Goal: Task Accomplishment & Management: Use online tool/utility

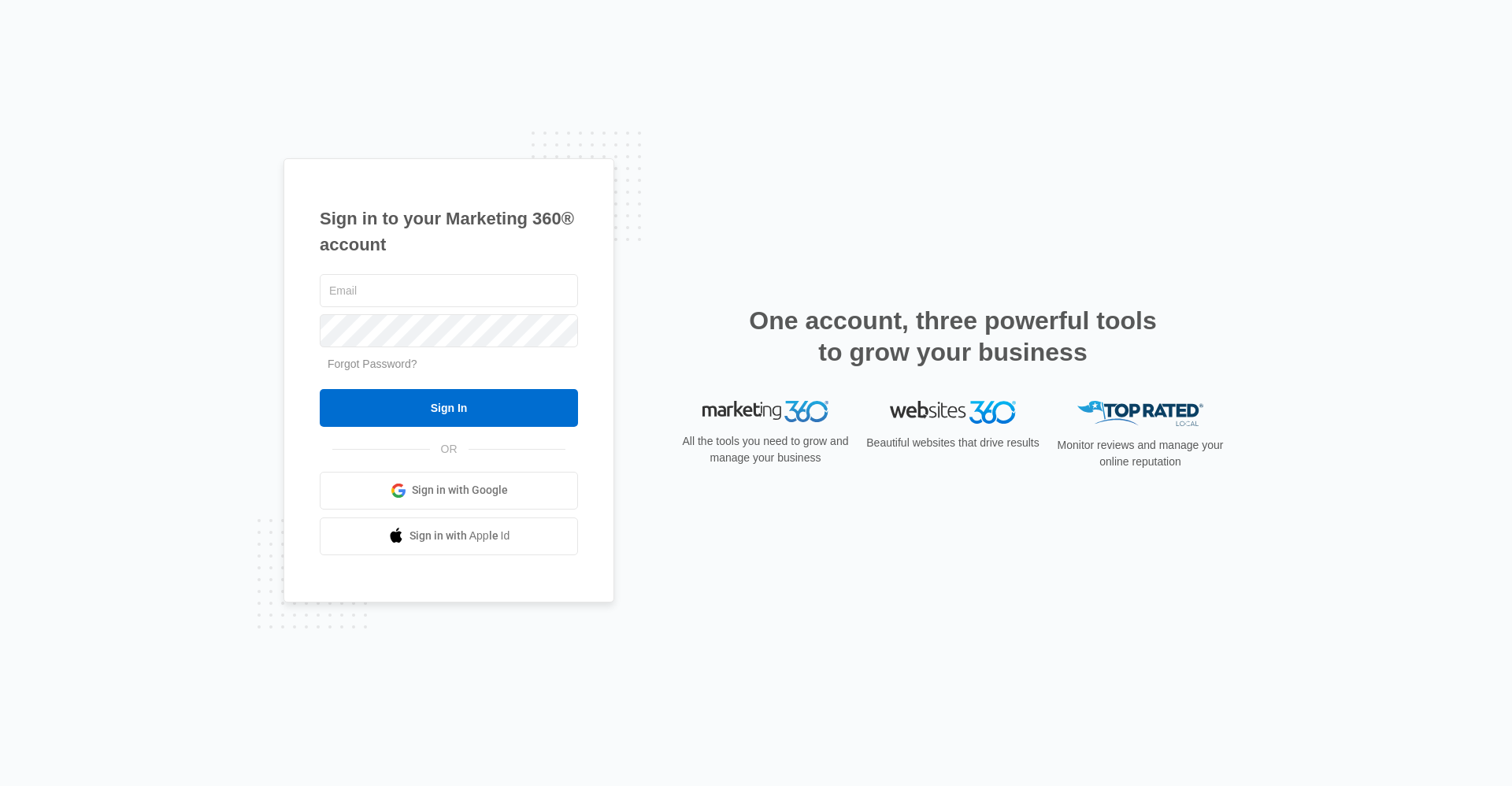
type input "[EMAIL_ADDRESS][DOMAIN_NAME]"
click at [1362, 231] on div "Sign in to your Marketing 360® account pbmanager@vintage-corp.com Forgot Passwo…" at bounding box center [756, 393] width 1512 height 786
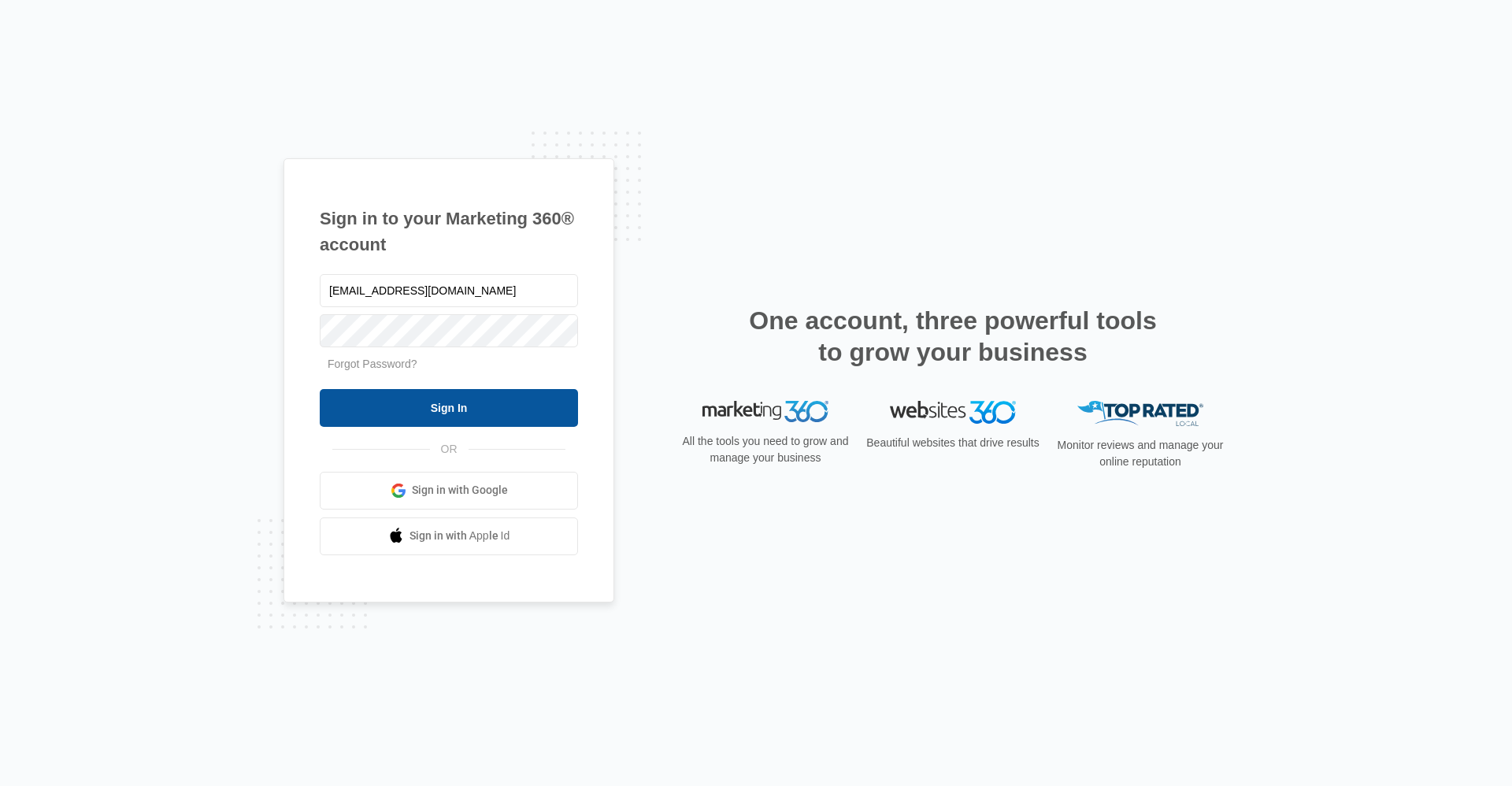
click at [412, 419] on input "Sign In" at bounding box center [449, 408] width 259 height 38
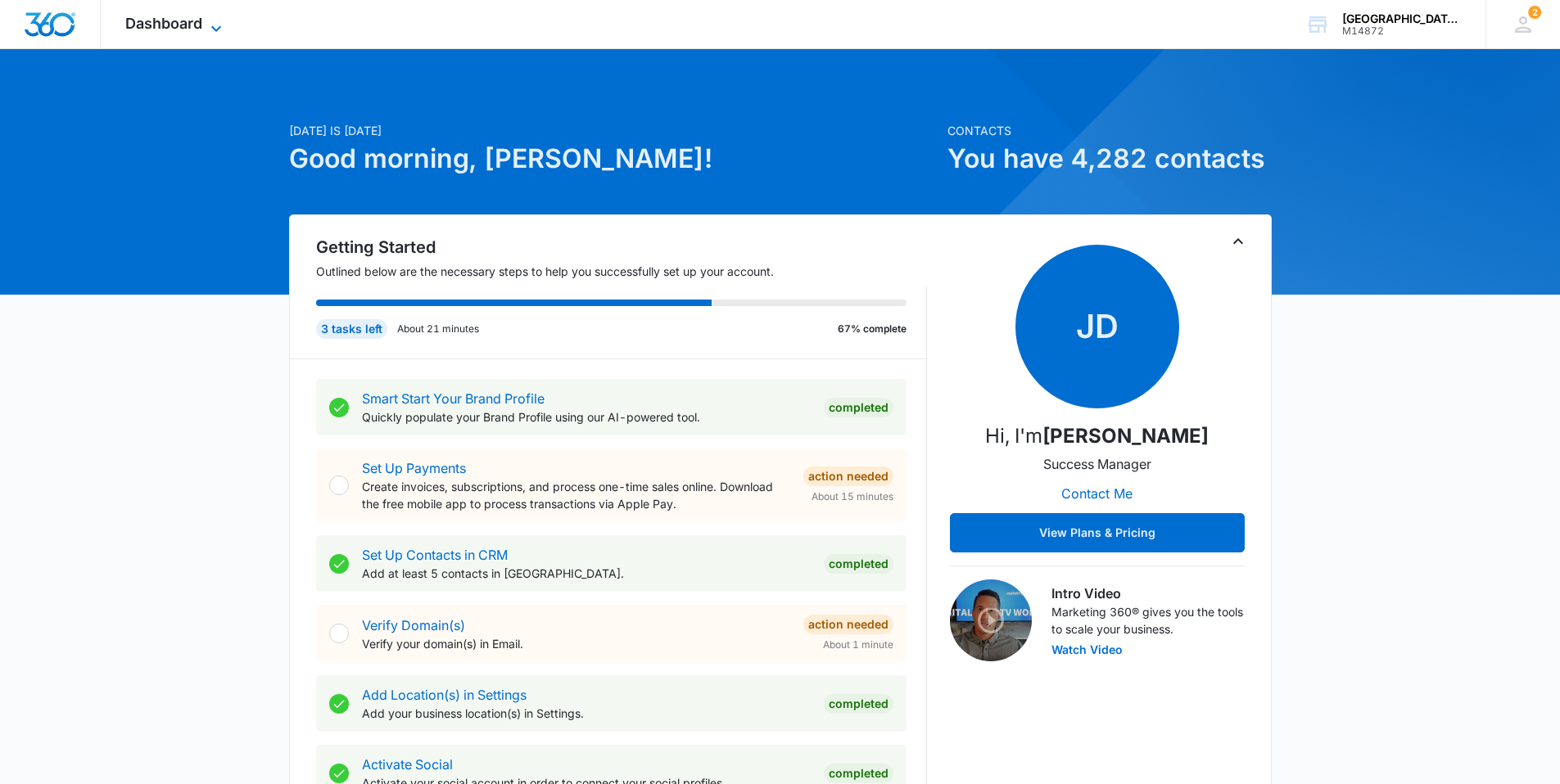
click at [171, 22] on span "Dashboard" at bounding box center [164, 22] width 77 height 17
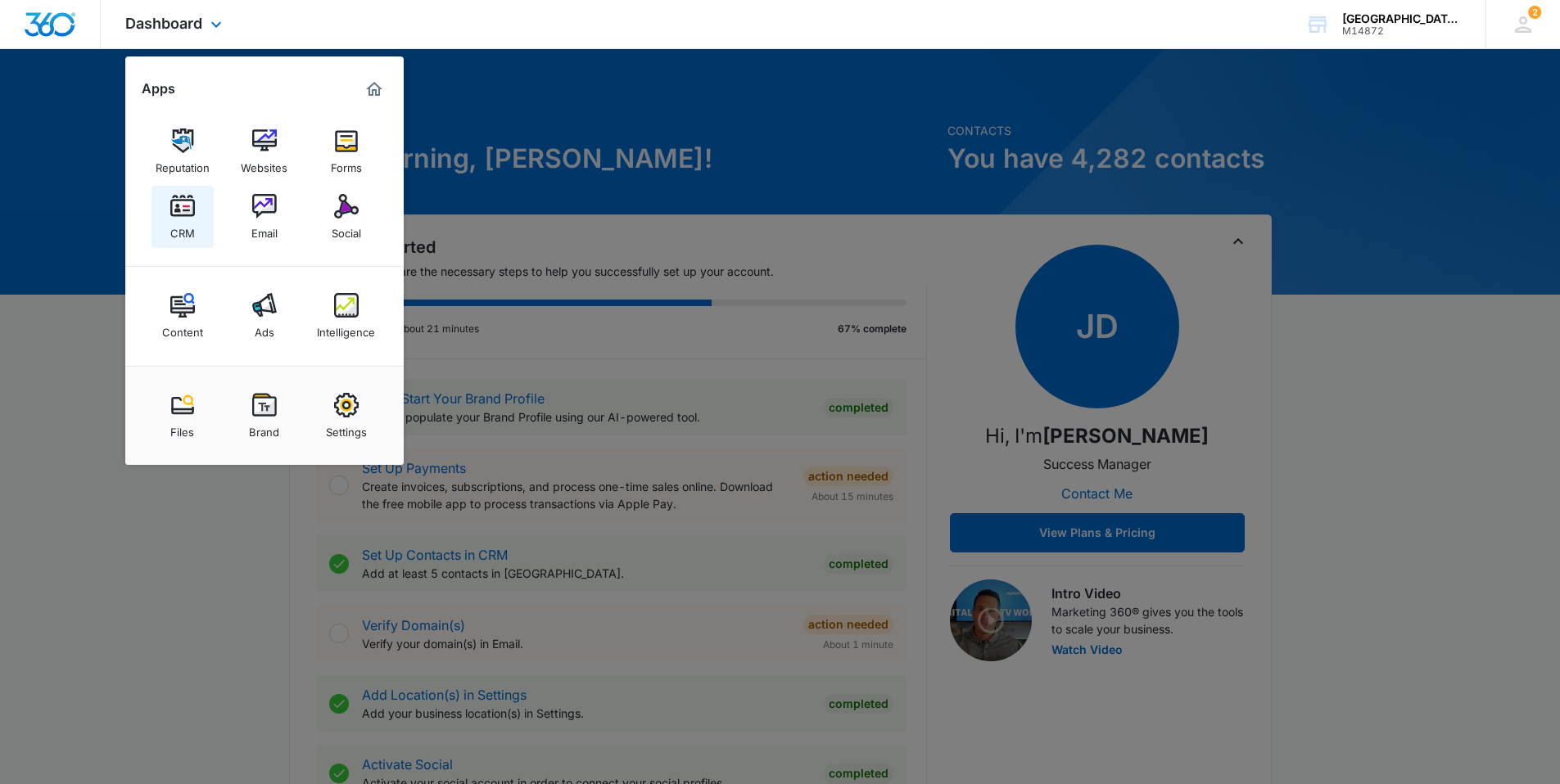
click at [200, 216] on link "CRM" at bounding box center [182, 217] width 62 height 62
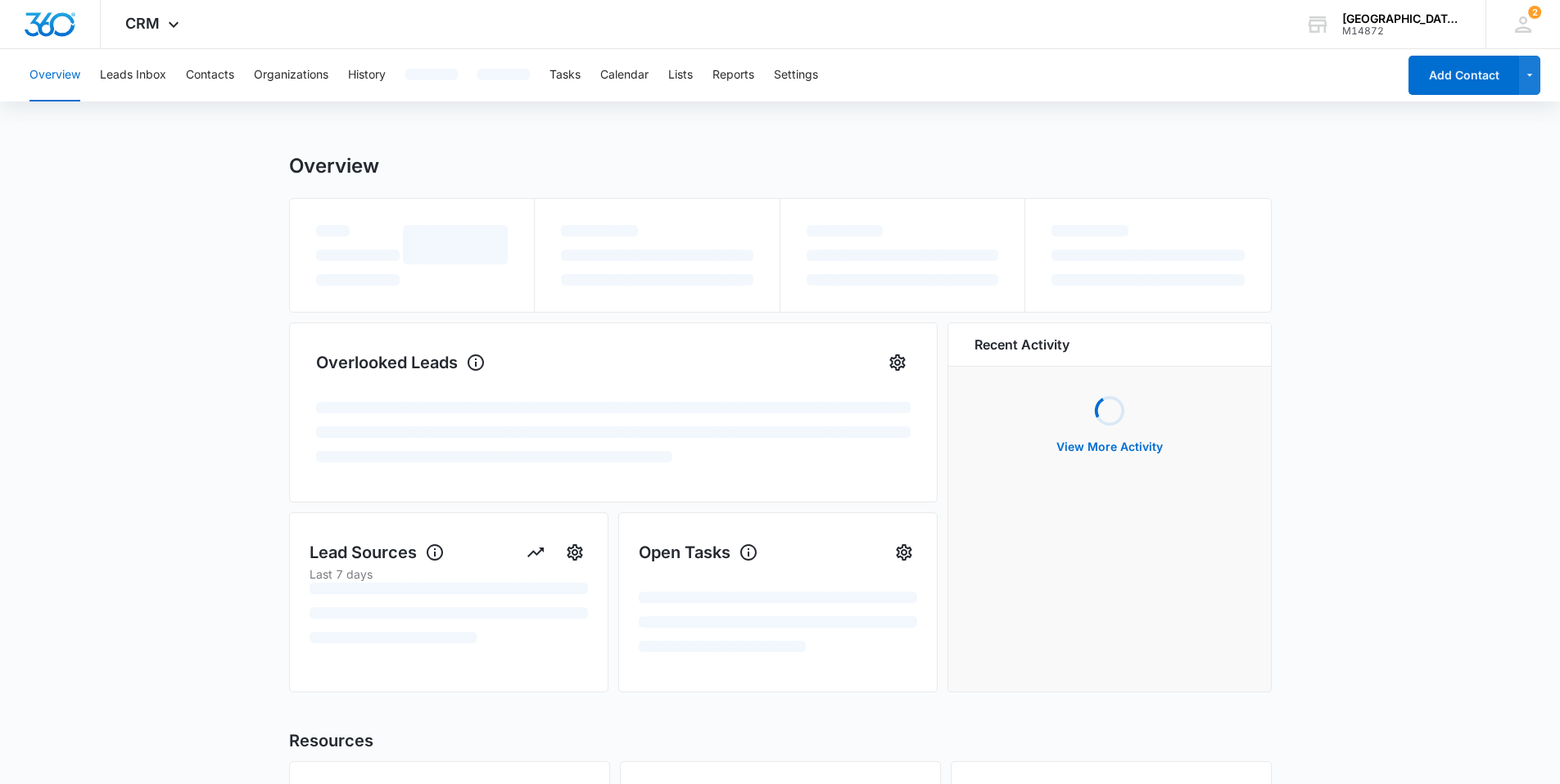
click at [583, 82] on div "Overview Leads Inbox Contacts Organizations History Tasks Calendar Lists Report…" at bounding box center [709, 76] width 1377 height 52
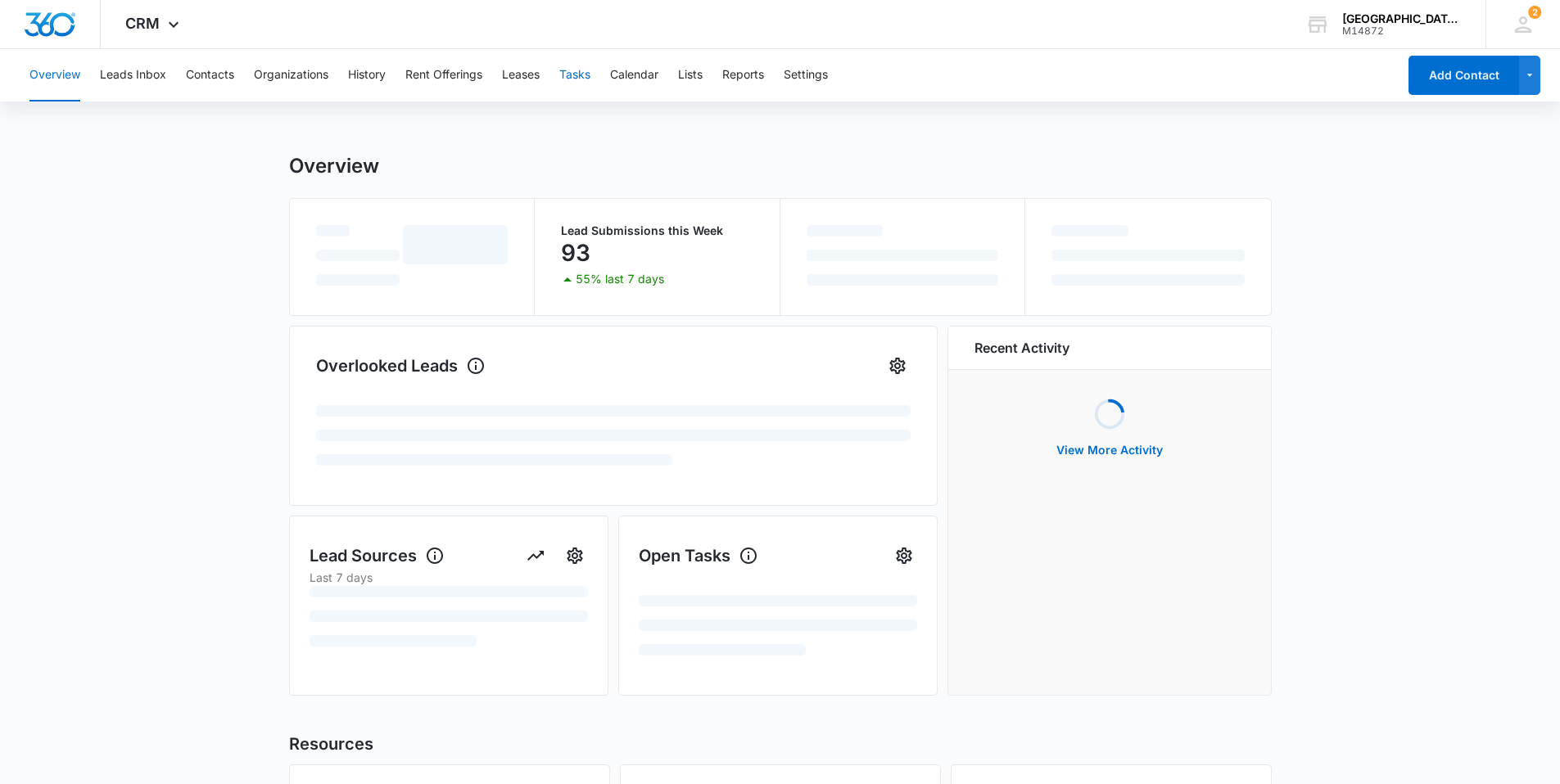
click at [561, 68] on div "Overview Leads Inbox Contacts Organizations History Rent Offerings Leases Tasks…" at bounding box center [709, 76] width 1377 height 52
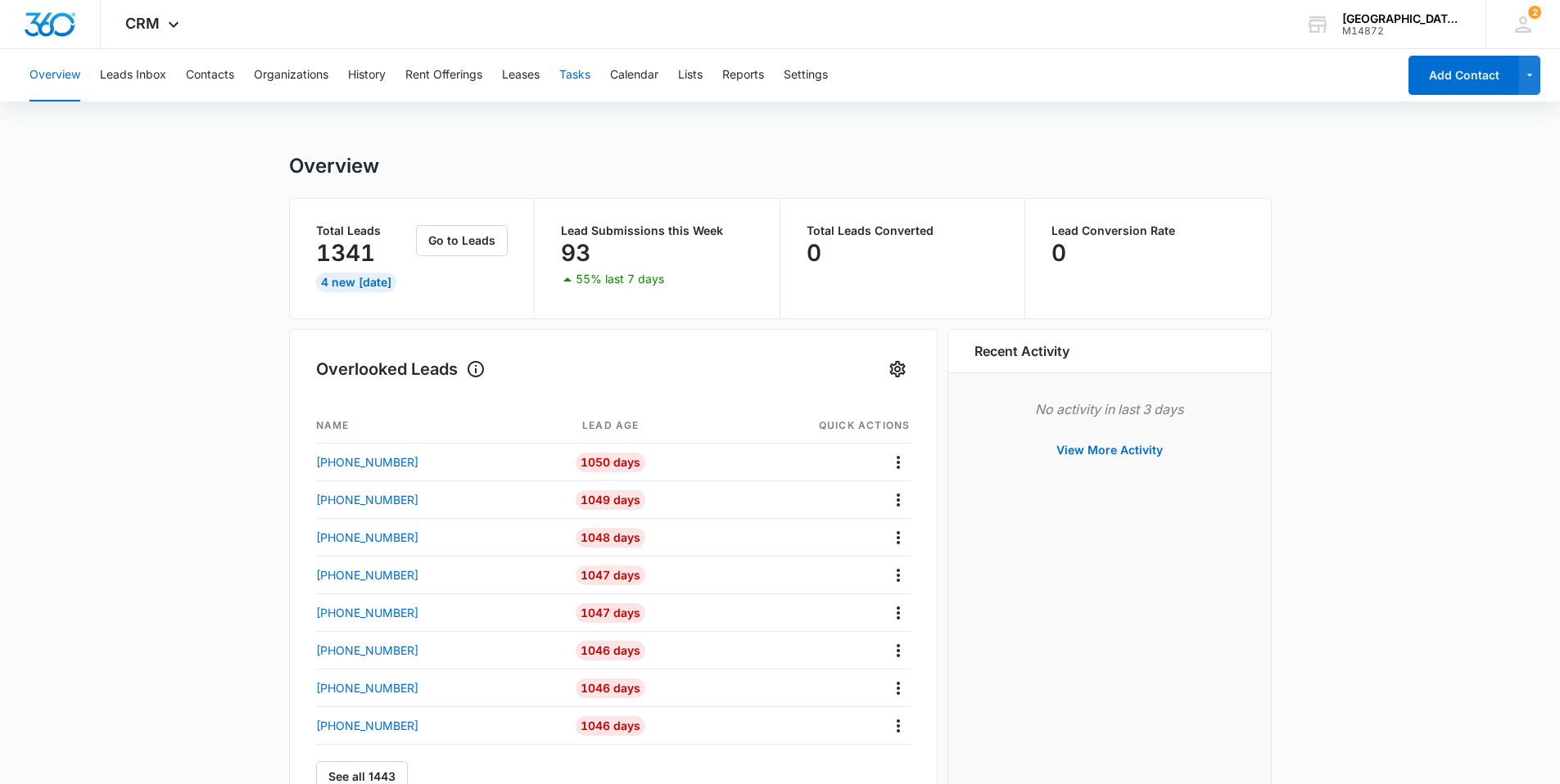
click at [575, 75] on button "Tasks" at bounding box center [575, 76] width 31 height 52
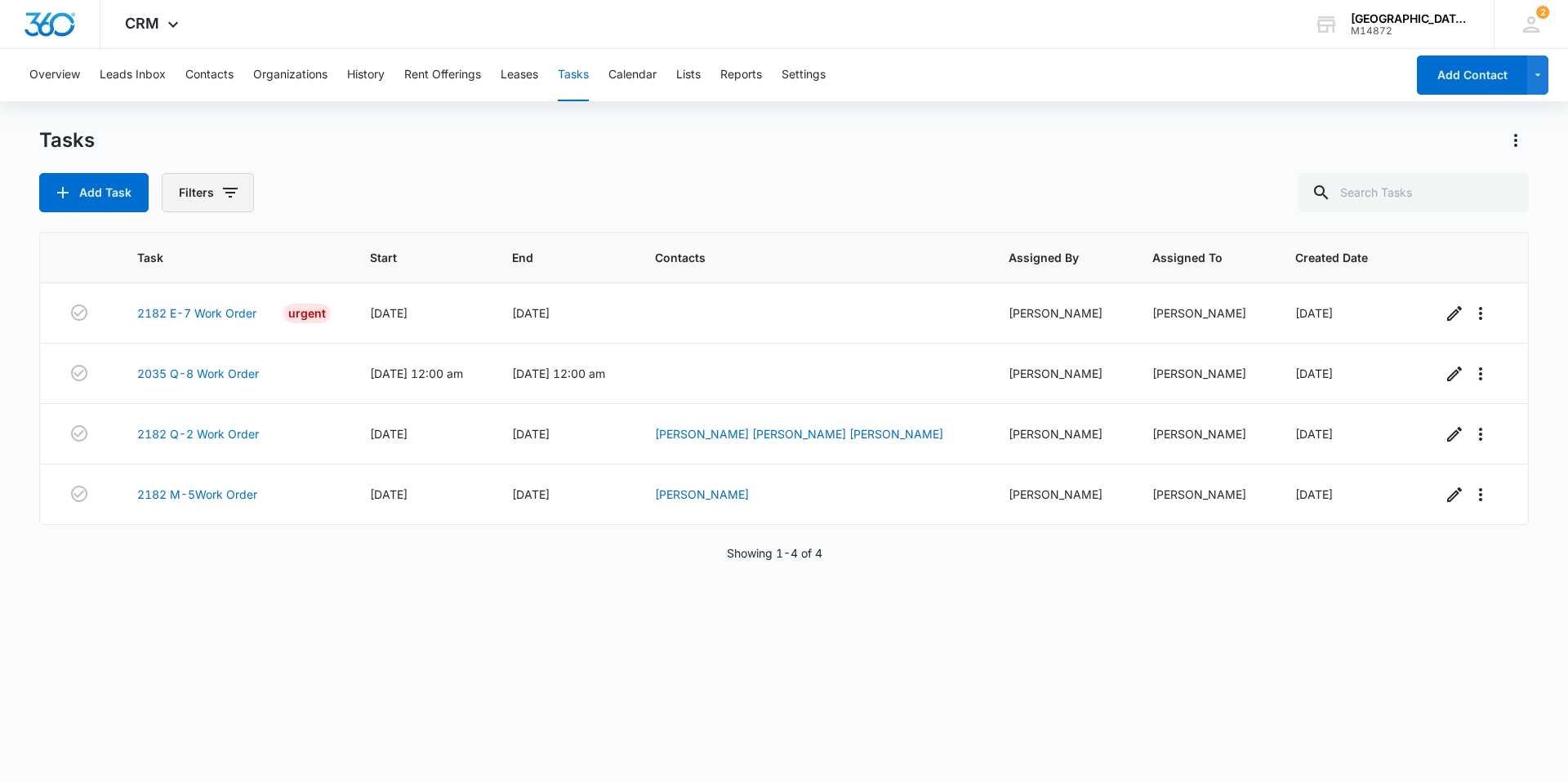
click at [242, 189] on button "Filters" at bounding box center [207, 193] width 92 height 39
click at [253, 389] on label "Complete" at bounding box center [274, 387] width 187 height 17
click at [182, 388] on input "Complete" at bounding box center [181, 388] width 1 height 1
radio input "false"
radio input "true"
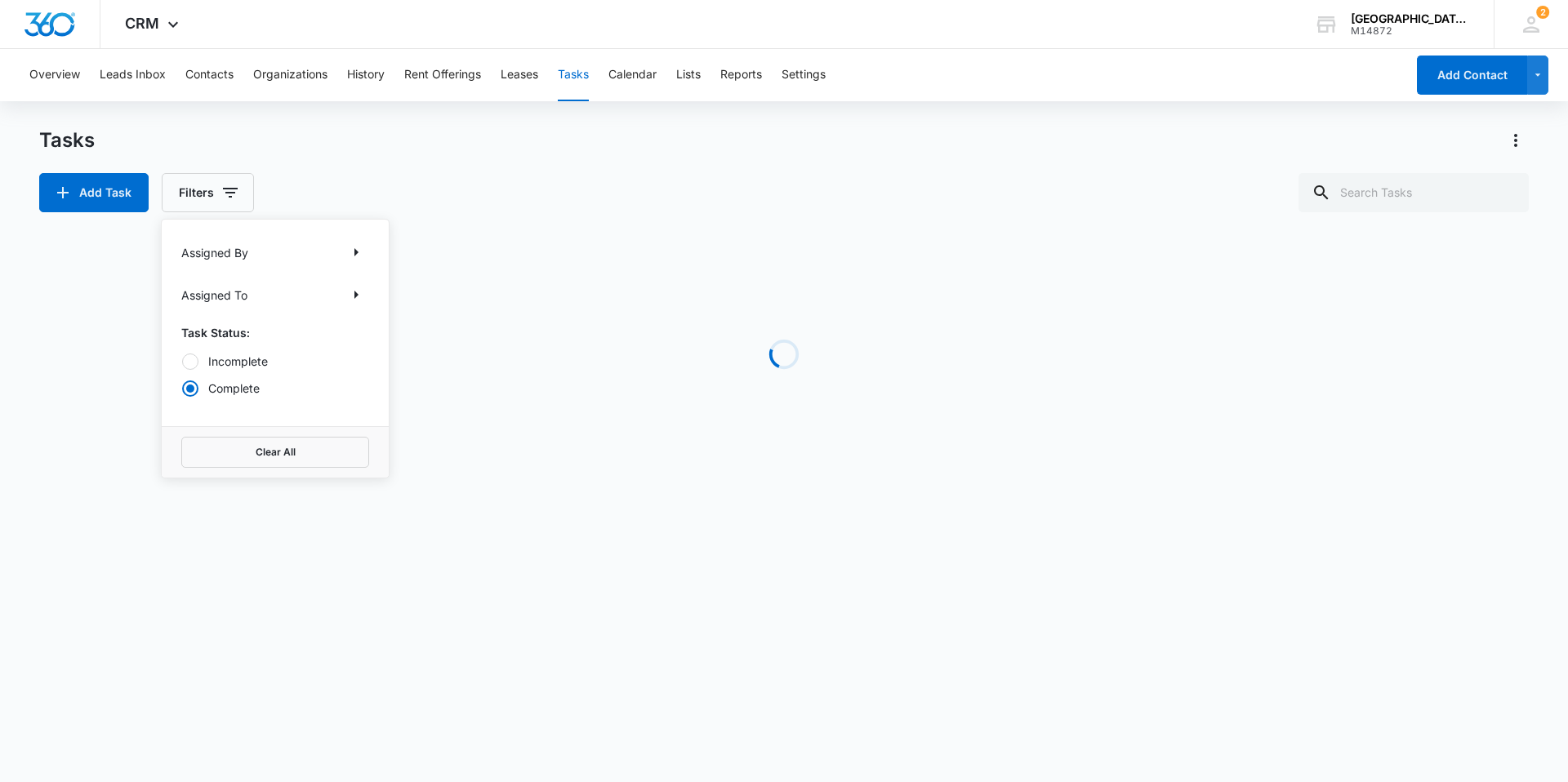
click at [521, 166] on div "Tasks Add Task Filters Assigned By Assigned To Task Status: Incomplete Complete…" at bounding box center [784, 169] width 1490 height 85
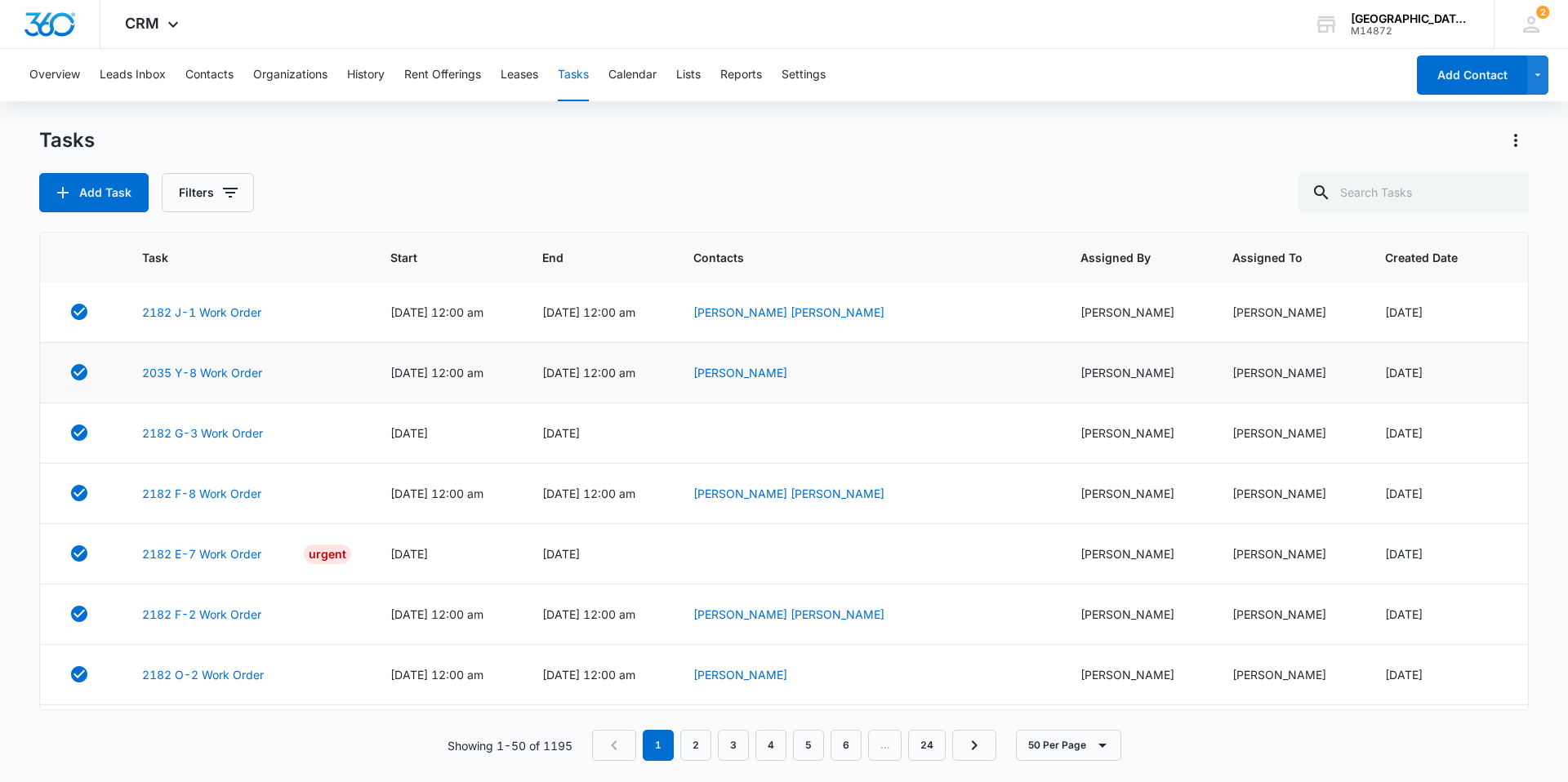
scroll to position [1878, 0]
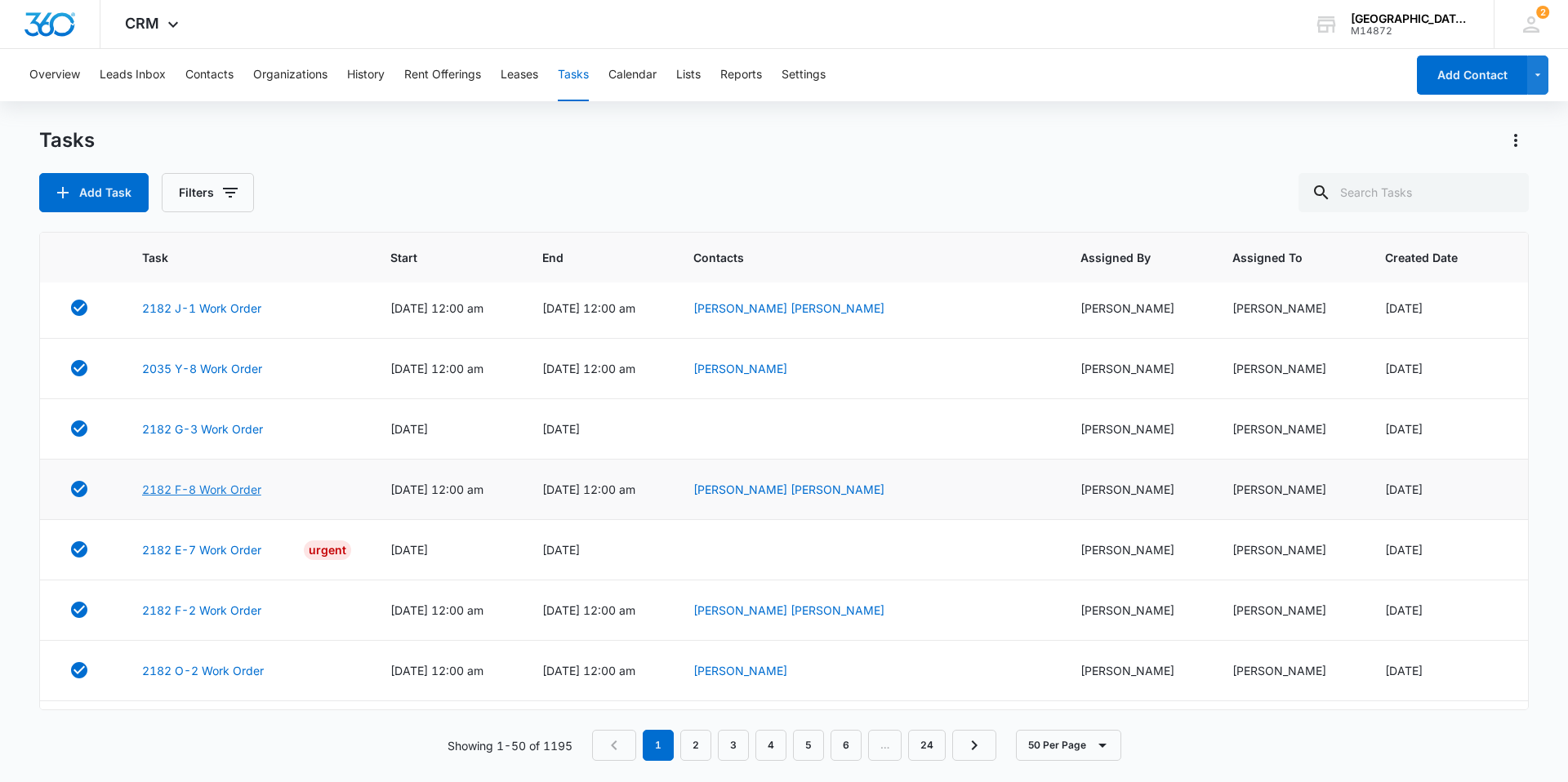
click at [234, 483] on link "2182 F-8 Work Order" at bounding box center [201, 489] width 119 height 17
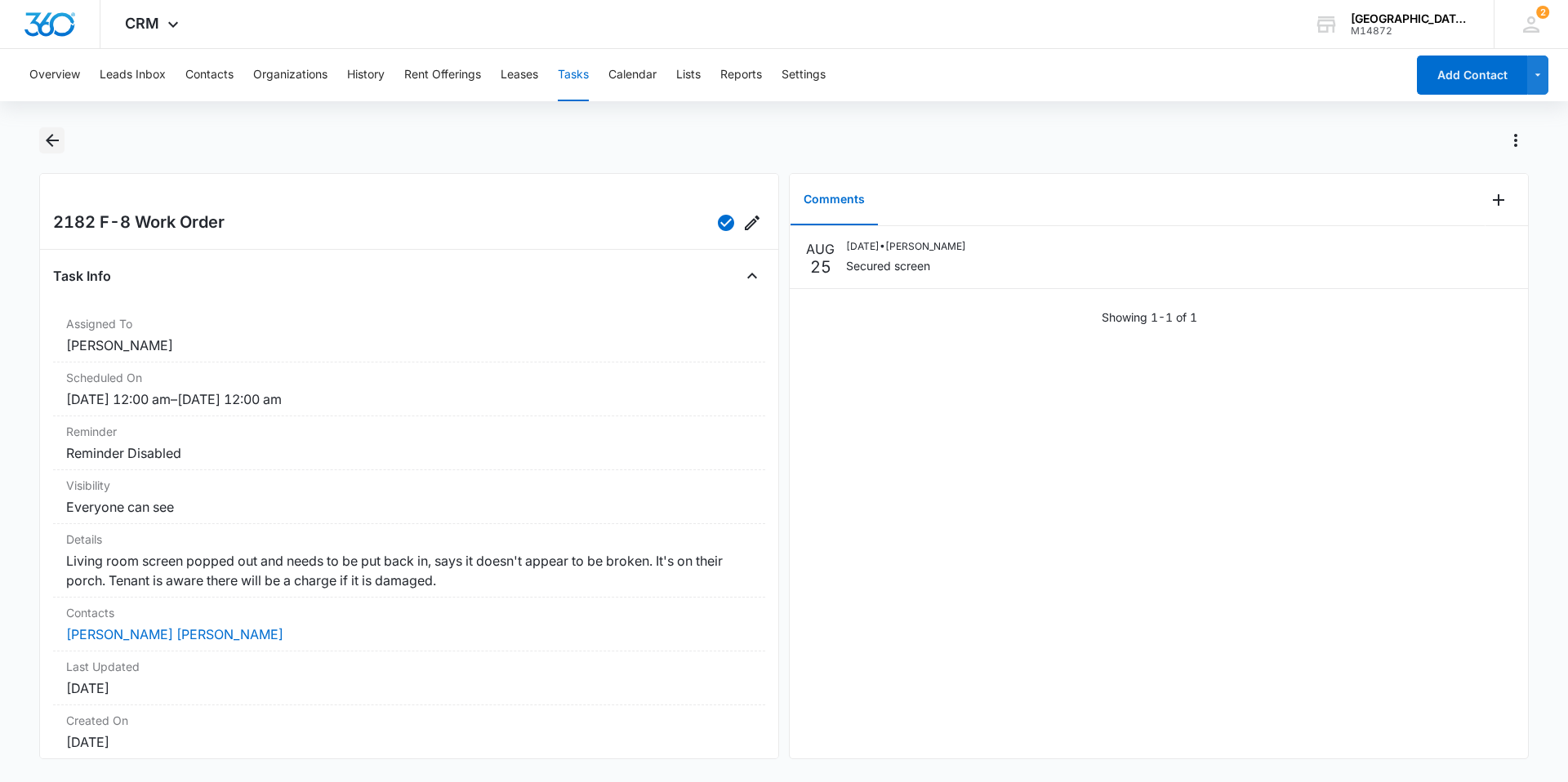
click at [63, 143] on button "Back" at bounding box center [52, 140] width 25 height 26
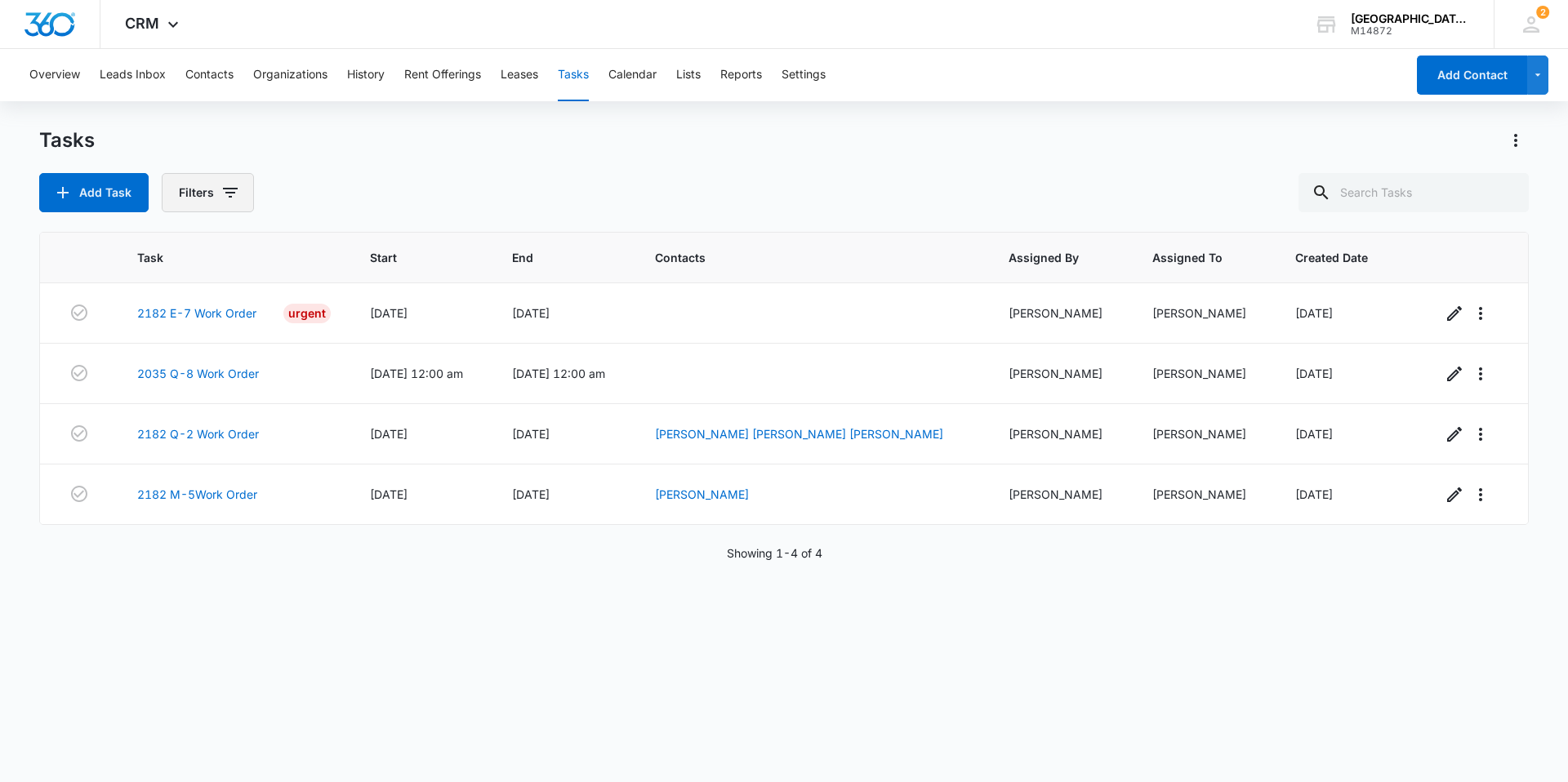
click at [243, 191] on button "Filters" at bounding box center [207, 193] width 92 height 39
click at [244, 386] on label "Complete" at bounding box center [274, 387] width 187 height 17
click at [182, 388] on input "Complete" at bounding box center [181, 388] width 1 height 1
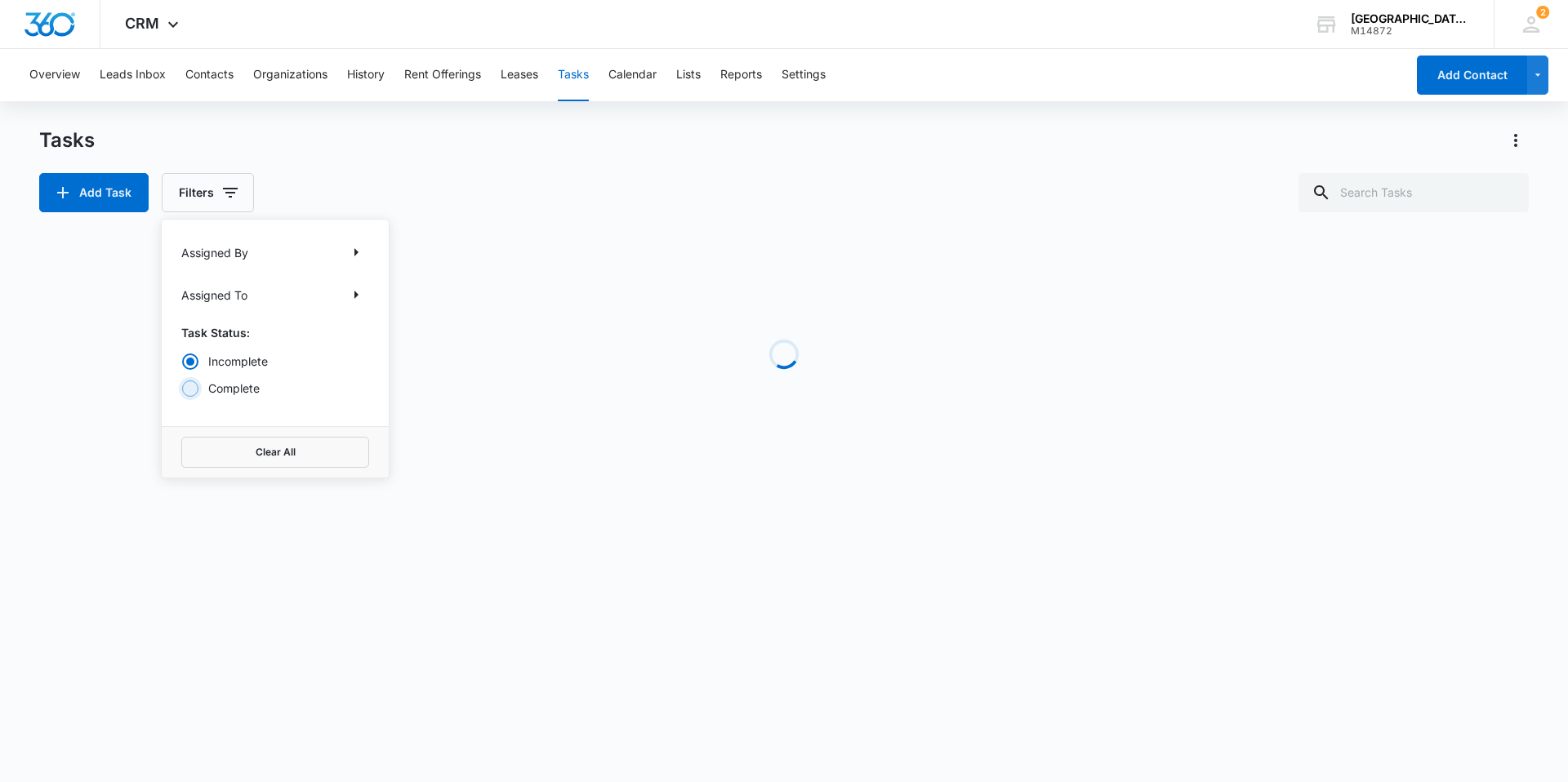
radio input "false"
radio input "true"
click at [417, 157] on div "Tasks Add Task Filters Assigned By Assigned To Task Status: Incomplete Complete…" at bounding box center [784, 169] width 1490 height 85
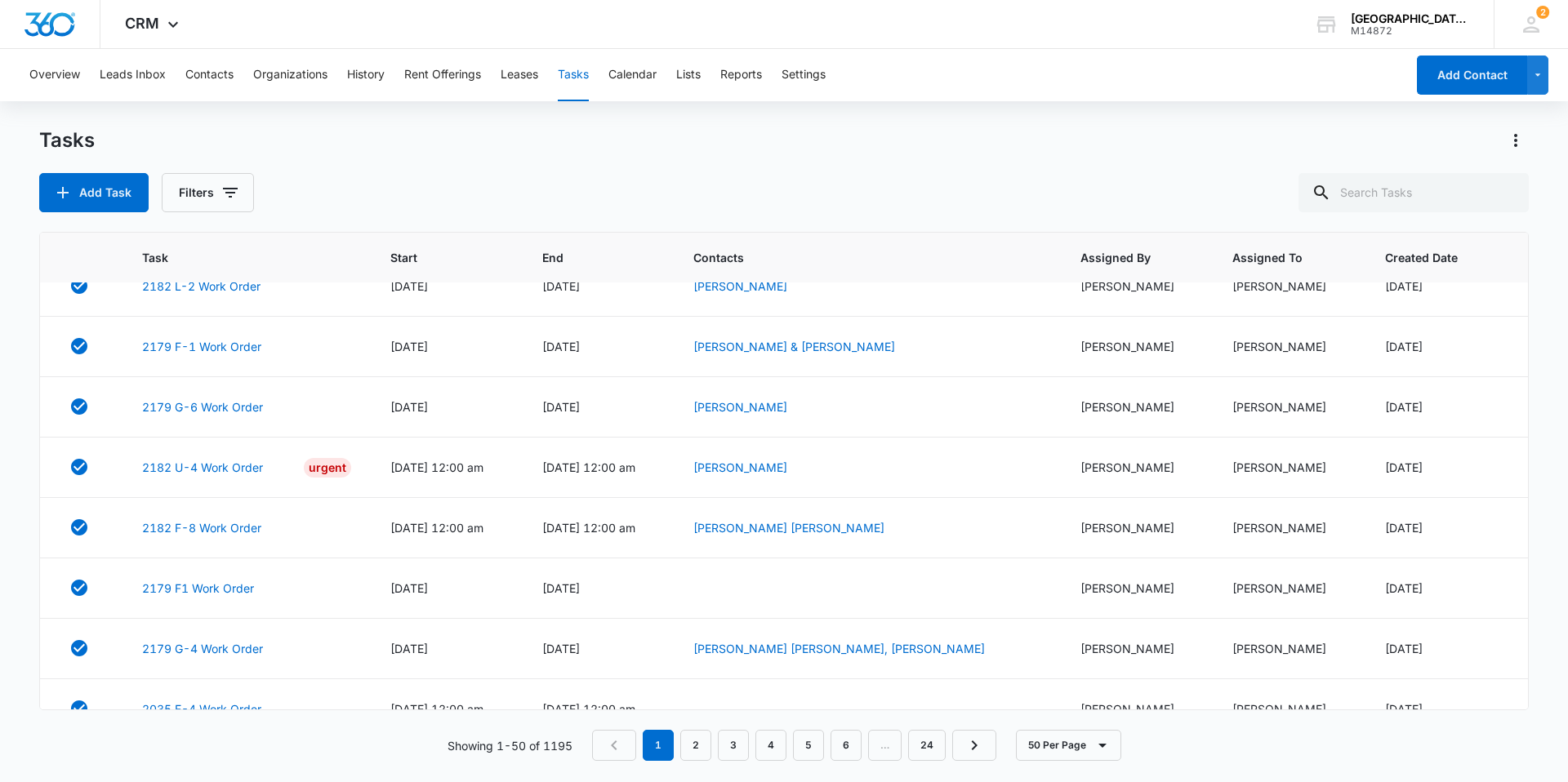
scroll to position [899, 0]
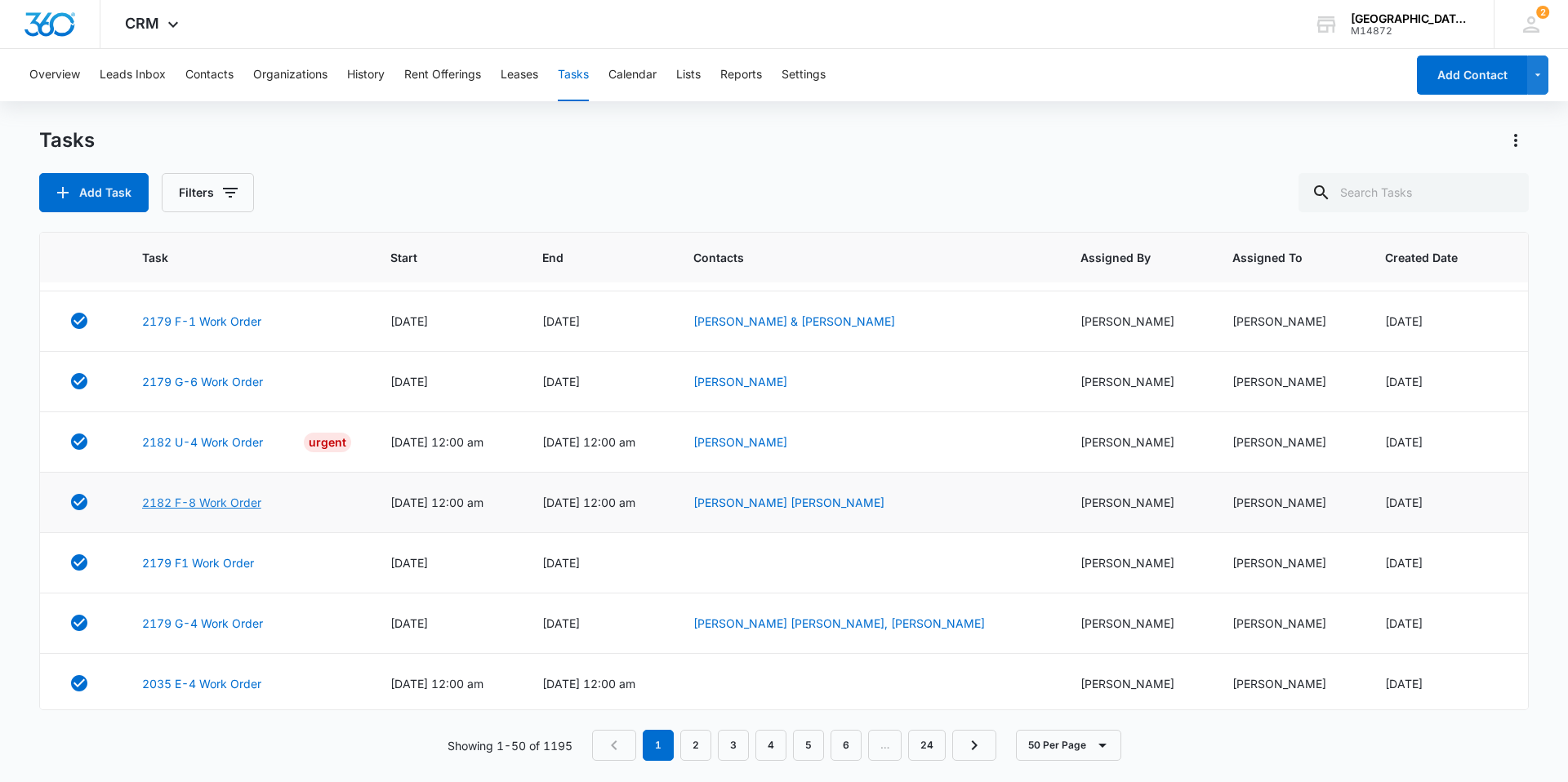
click at [241, 504] on link "2182 F-8 Work Order" at bounding box center [201, 502] width 119 height 17
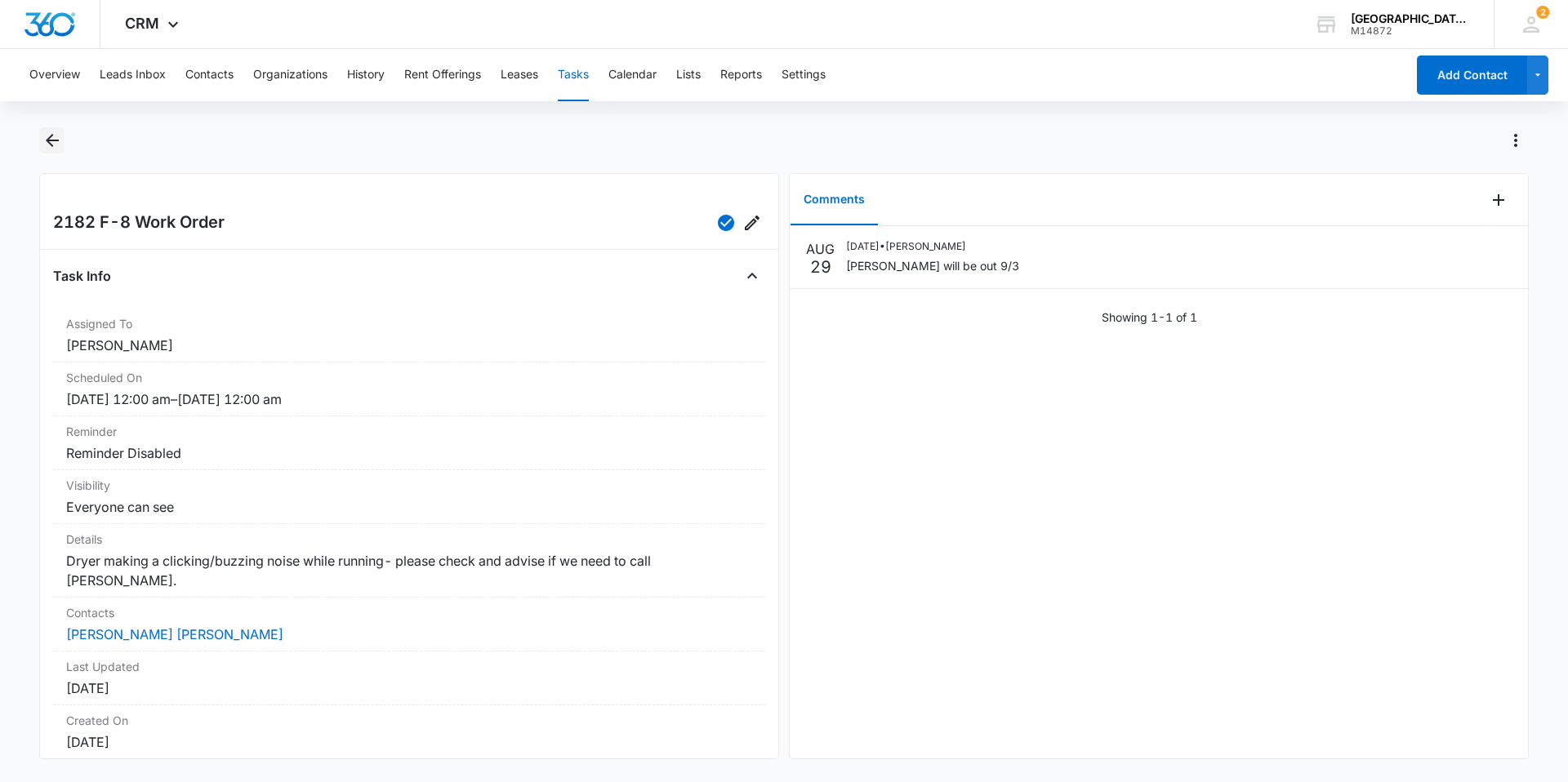
click at [51, 145] on icon "Back" at bounding box center [52, 140] width 13 height 13
